Goal: Task Accomplishment & Management: Manage account settings

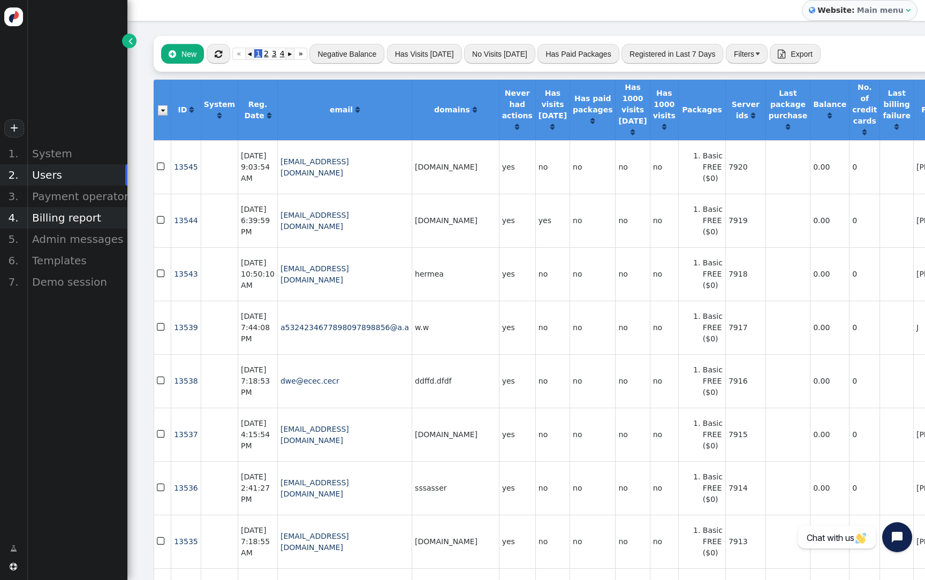
click at [101, 221] on div "Billing report" at bounding box center [77, 217] width 101 height 21
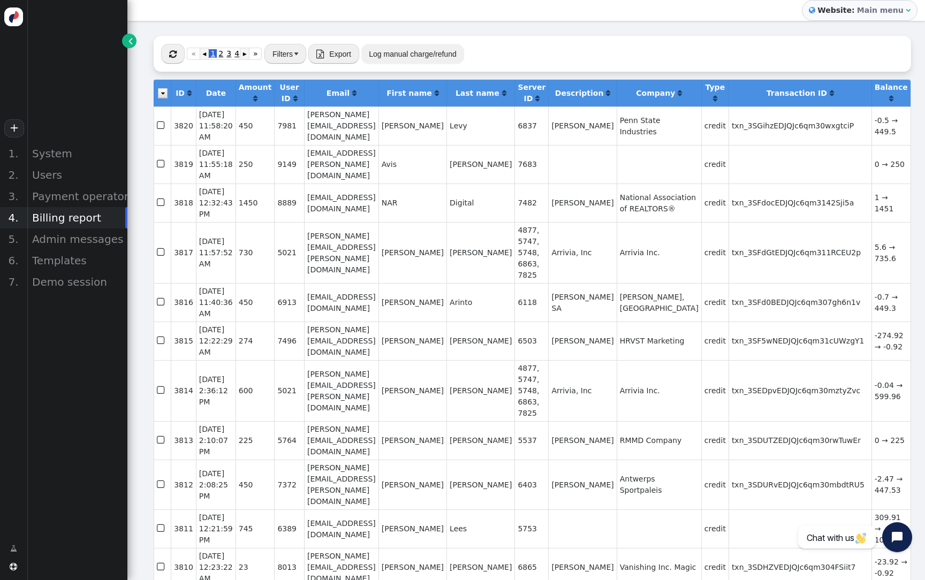
click at [416, 56] on button "Log manual charge/refund" at bounding box center [412, 53] width 102 height 19
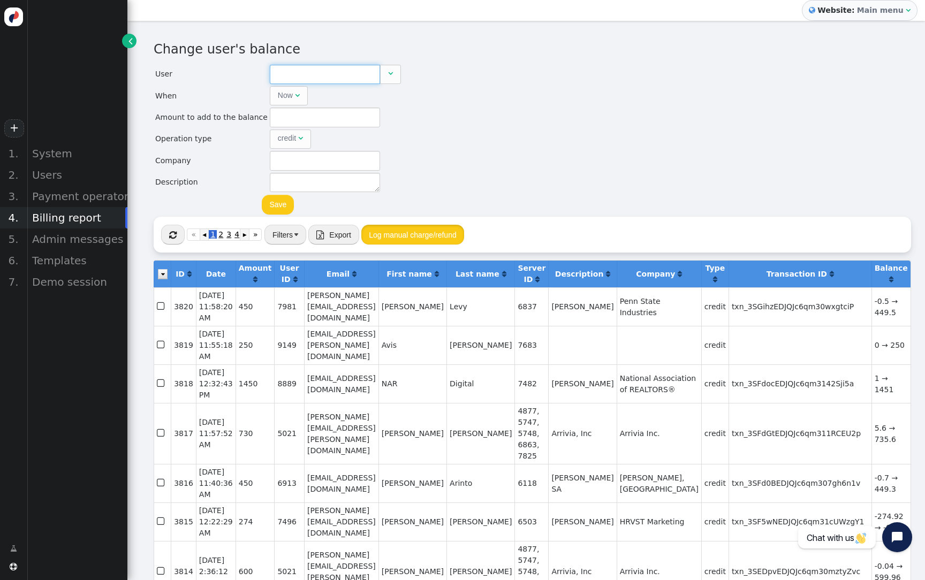
click at [326, 80] on input "text" at bounding box center [325, 74] width 110 height 19
paste input "[PERSON_NAME][EMAIL_ADDRESS][PERSON_NAME][DOMAIN_NAME]"
type input "8965"
click at [326, 102] on td "[PERSON_NAME][EMAIL_ADDRESS][PERSON_NAME][DOMAIN_NAME]" at bounding box center [416, 103] width 258 height 15
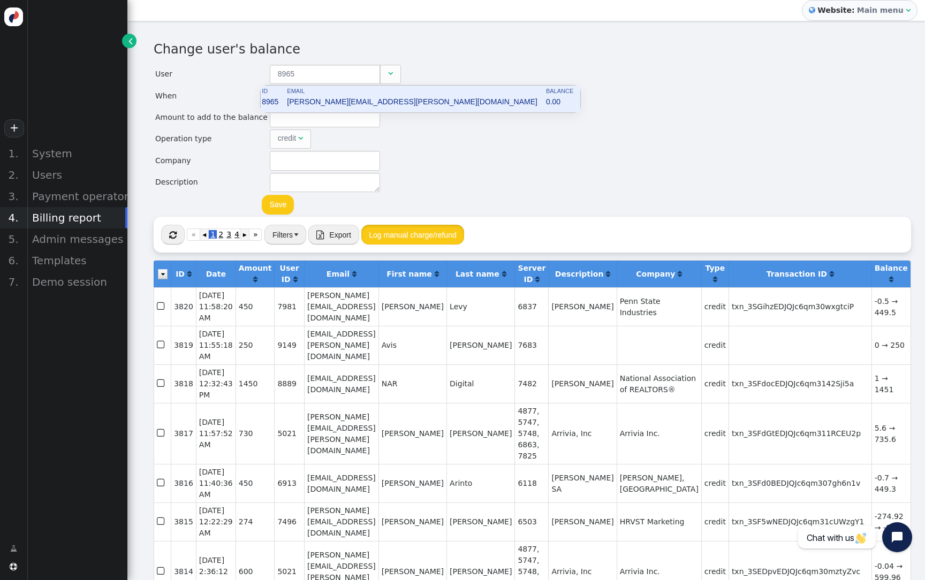
click at [423, 163] on div "Change user's balance User 8965  When Now  month dd , yyyy HH : MM : SS AM ▲ …" at bounding box center [526, 128] width 745 height 177
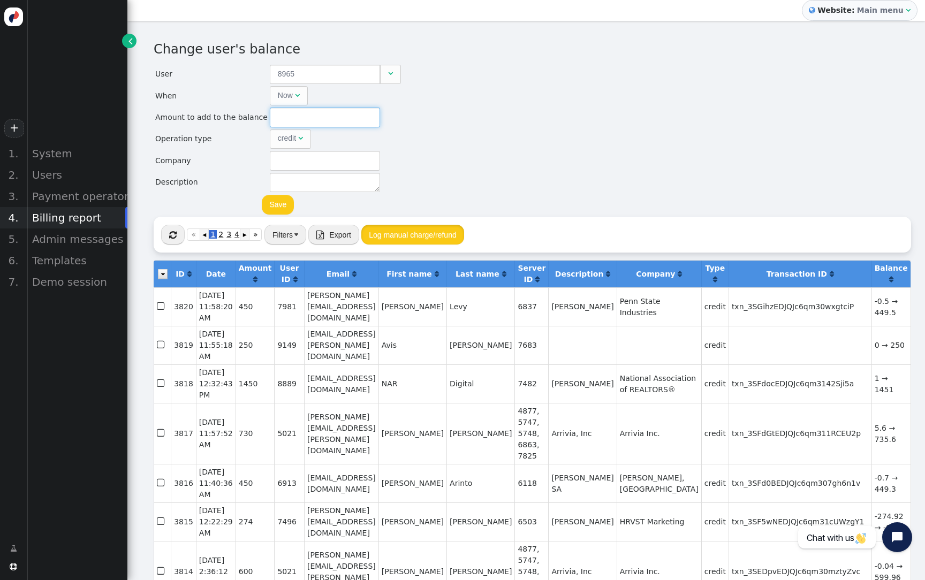
click at [330, 120] on input "text" at bounding box center [325, 117] width 110 height 19
type input "450"
click at [281, 203] on button "Save" at bounding box center [278, 204] width 32 height 19
